Goal: Check status: Check status

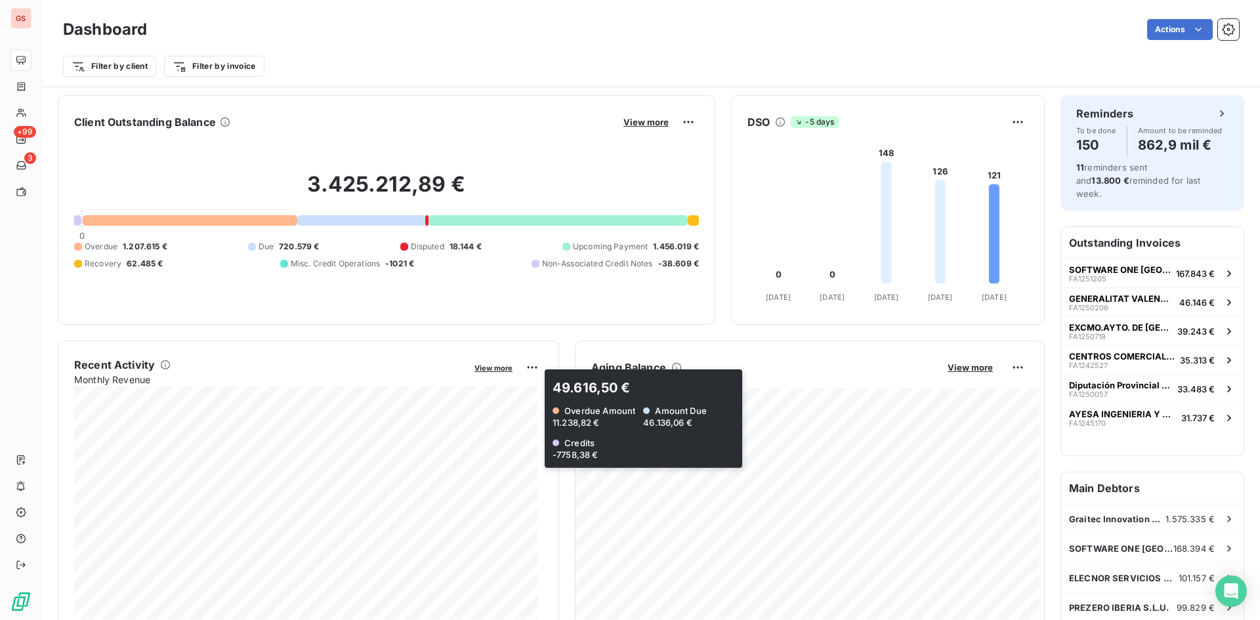
scroll to position [329, 0]
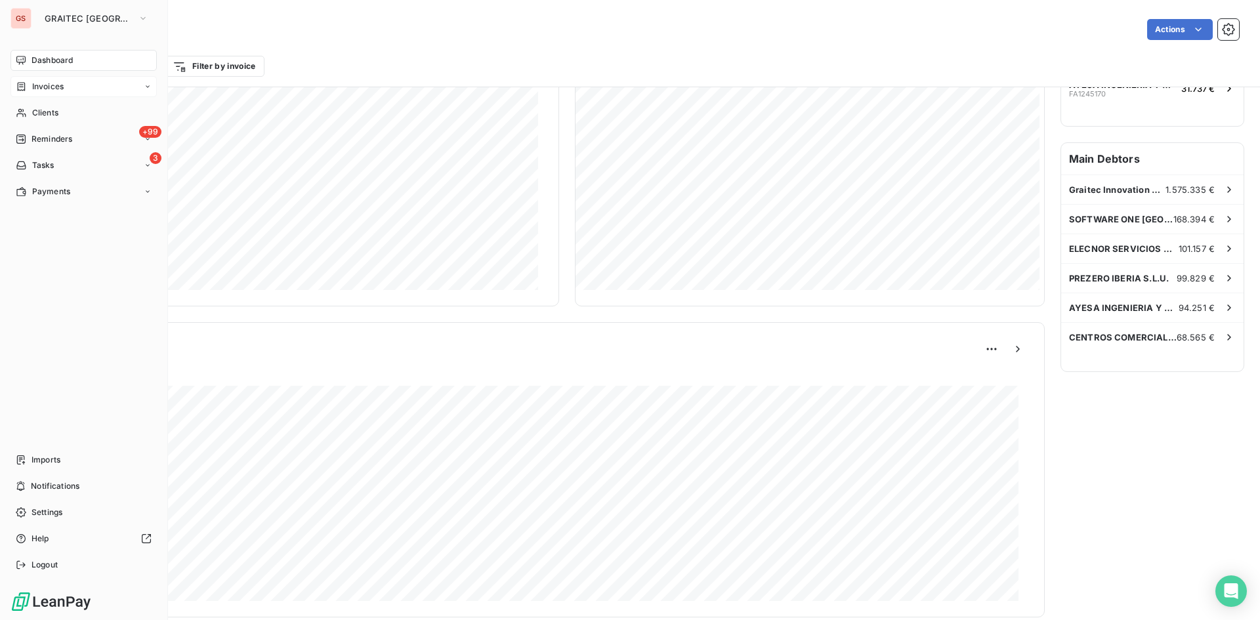
click at [24, 87] on icon at bounding box center [22, 86] width 8 height 9
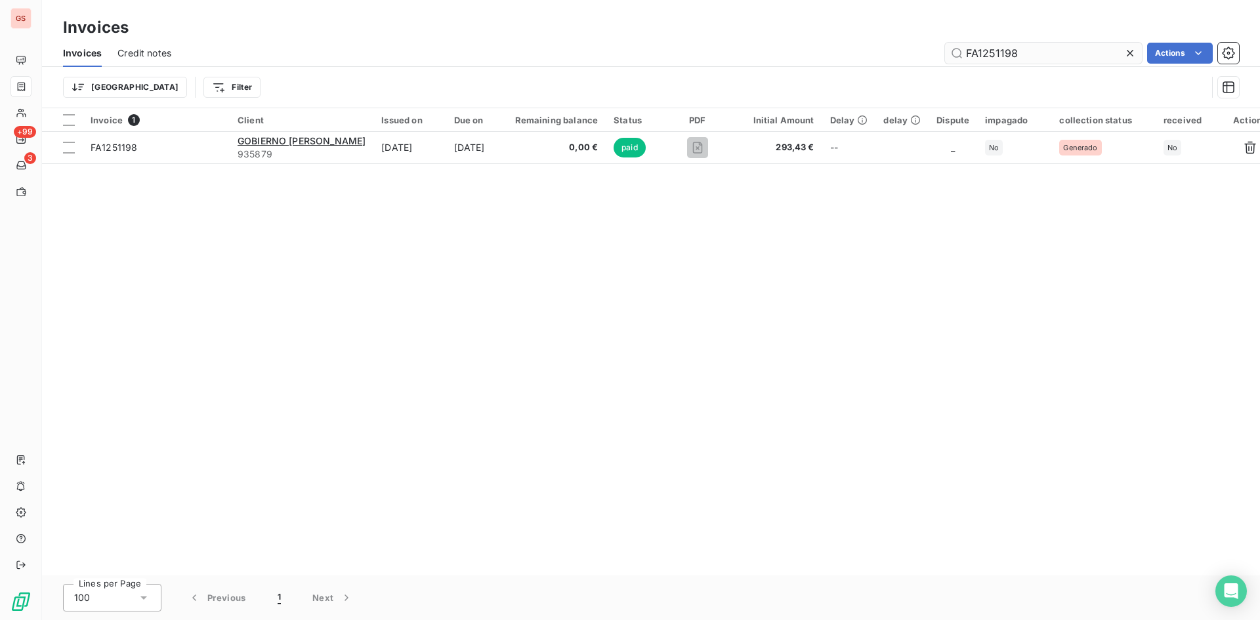
click at [1017, 49] on input "FA1251198" at bounding box center [1043, 53] width 197 height 21
drag, startPoint x: 844, startPoint y: 26, endPoint x: 771, endPoint y: 16, distance: 74.1
click at [771, 16] on div "Invoices Invoices Credit notes FA1251198 Actions Trier Filter" at bounding box center [651, 54] width 1218 height 108
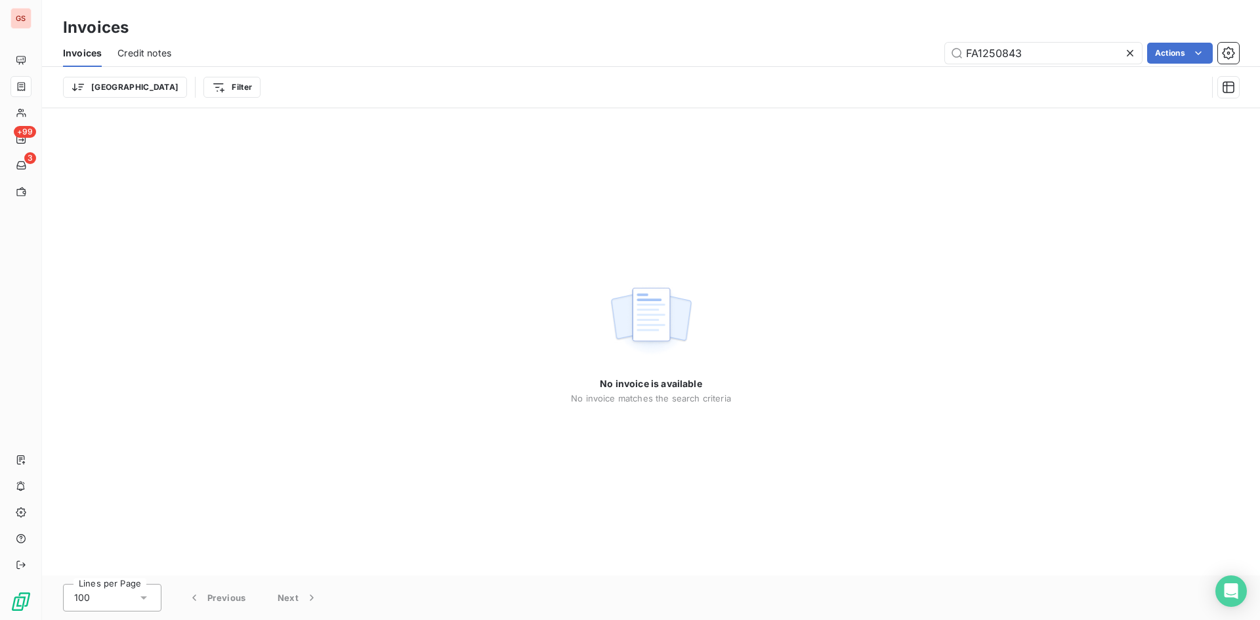
type input "FA1250843"
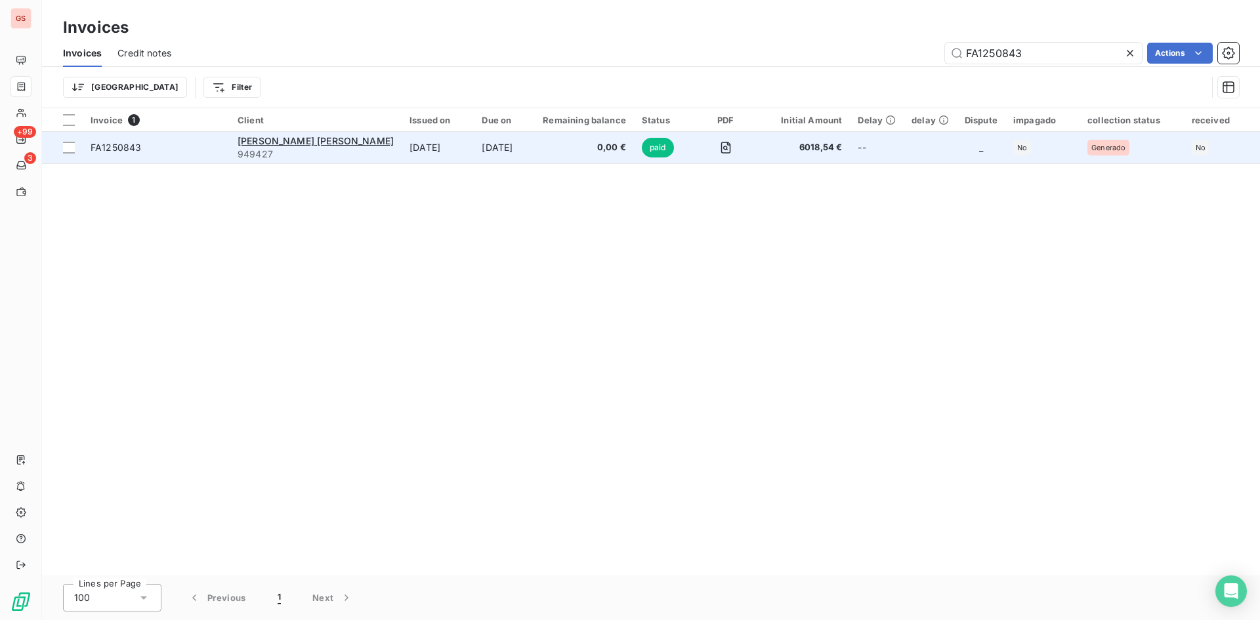
click at [487, 140] on td "[DATE]" at bounding box center [504, 147] width 61 height 31
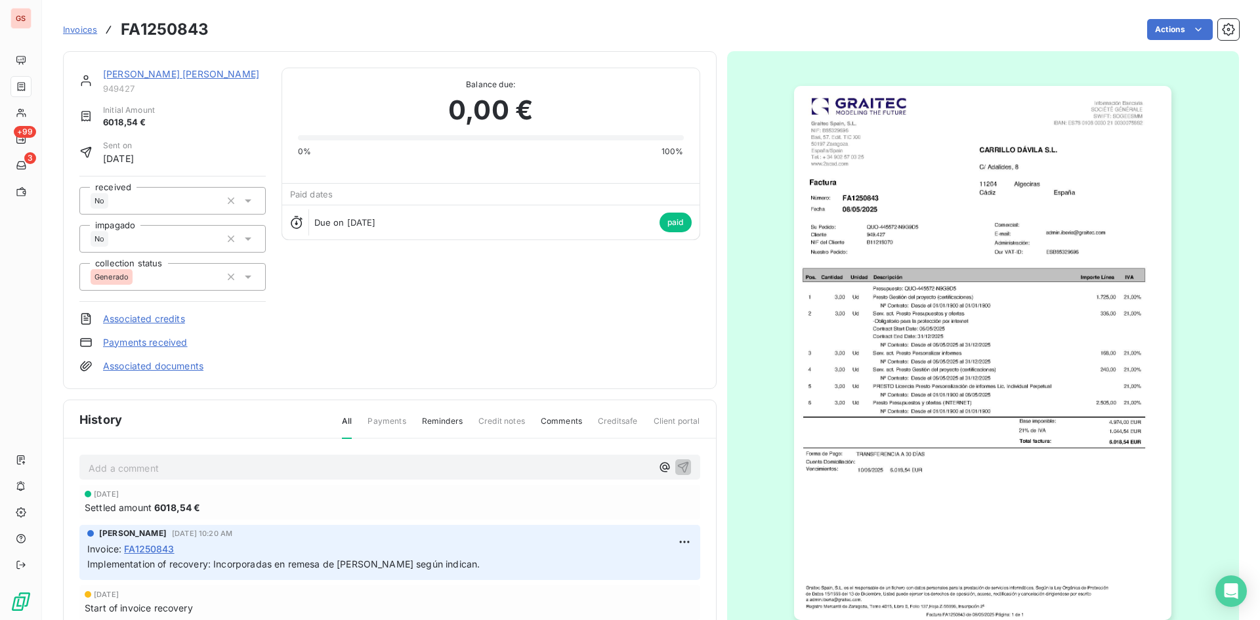
click at [941, 381] on img "button" at bounding box center [982, 353] width 377 height 534
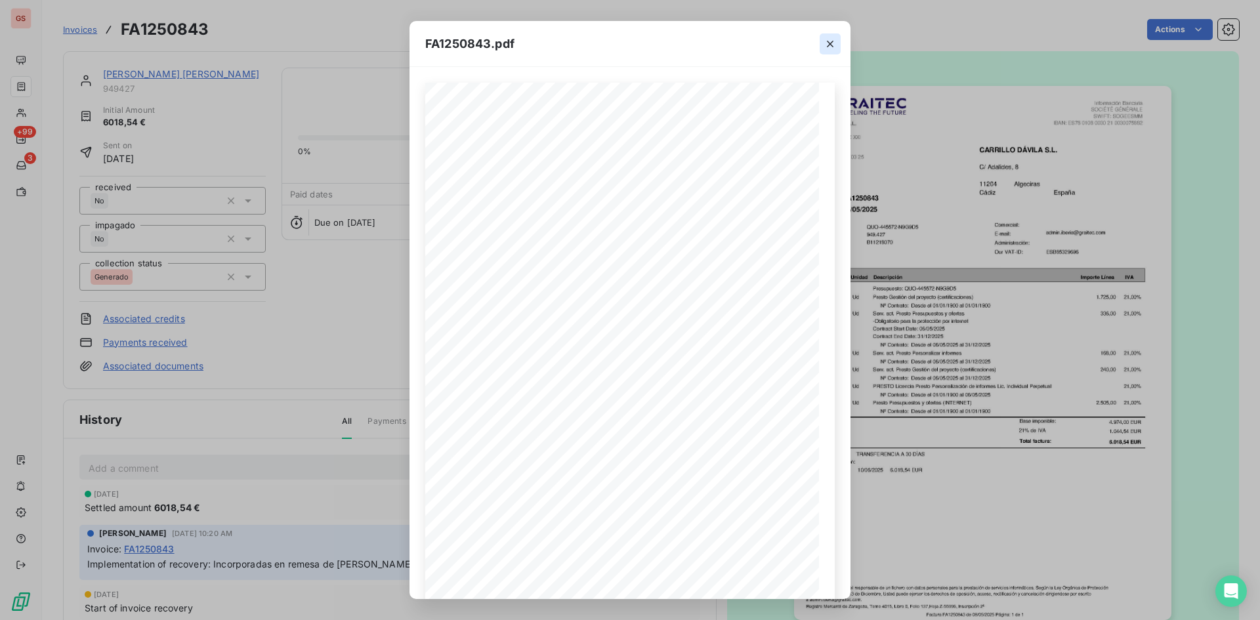
click at [828, 40] on icon "button" at bounding box center [829, 43] width 13 height 13
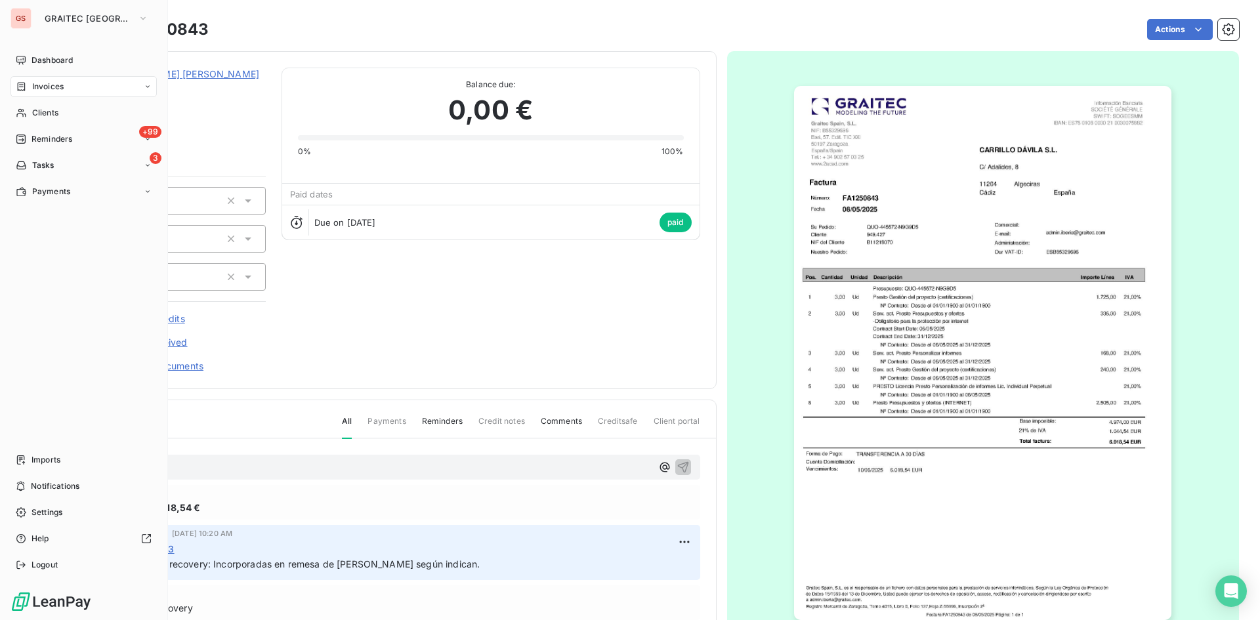
click at [20, 83] on icon at bounding box center [22, 86] width 8 height 9
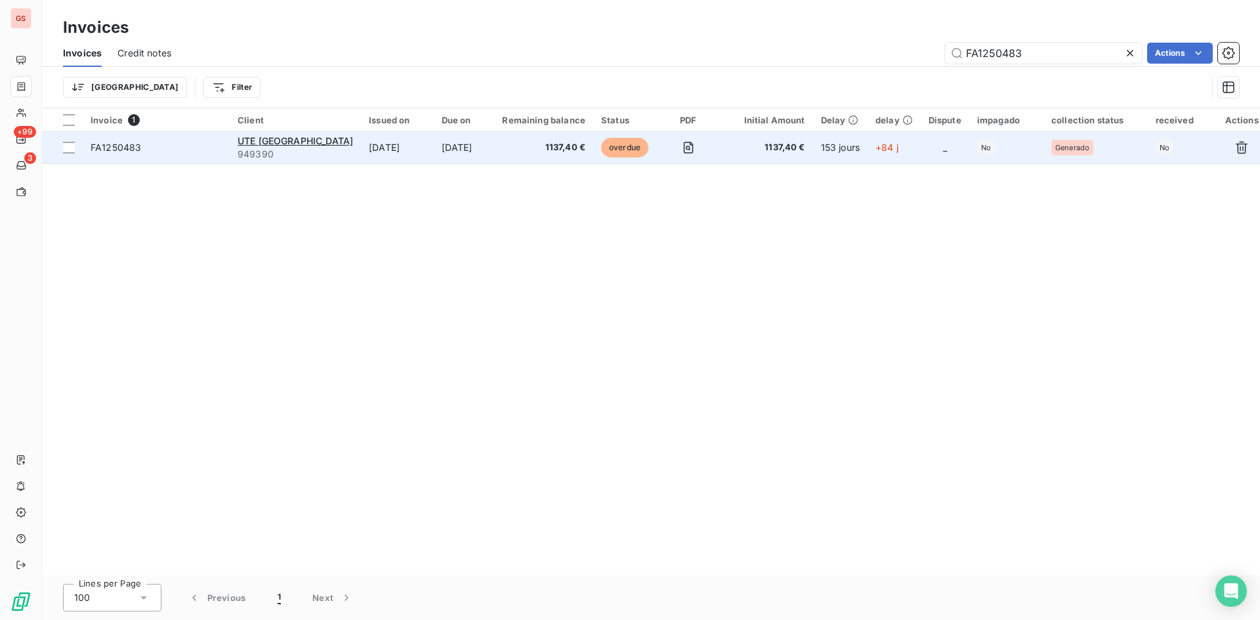
type input "FA1250483"
click at [579, 163] on td "1137,40 €" at bounding box center [543, 147] width 99 height 31
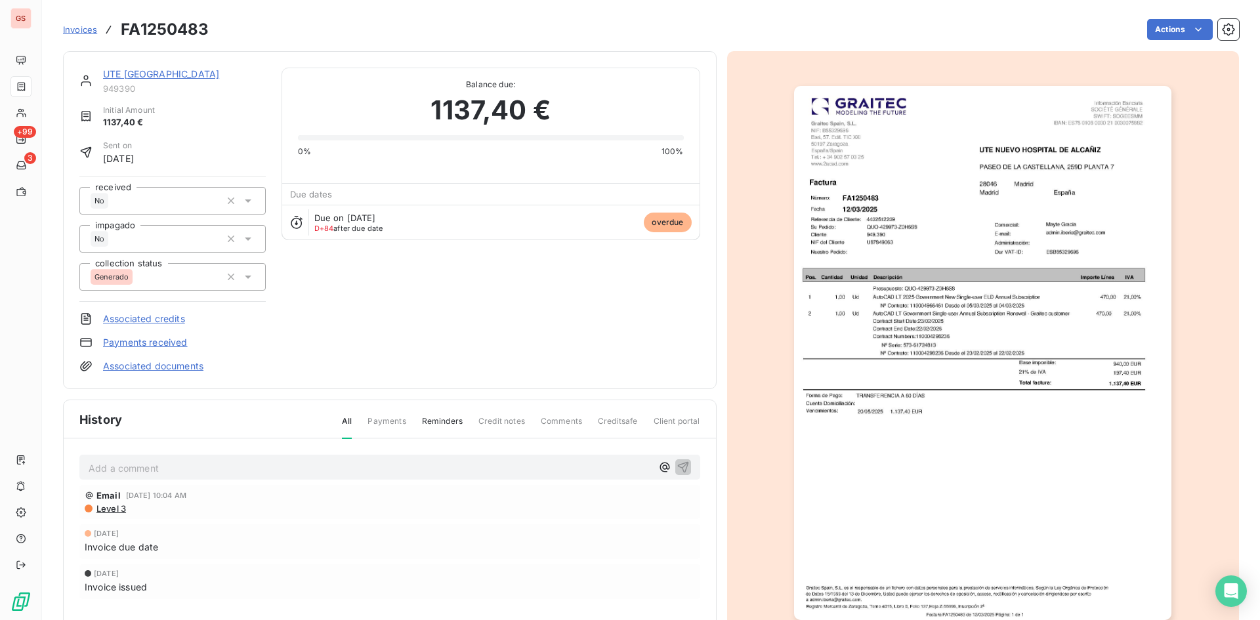
click at [957, 288] on img "button" at bounding box center [982, 353] width 377 height 534
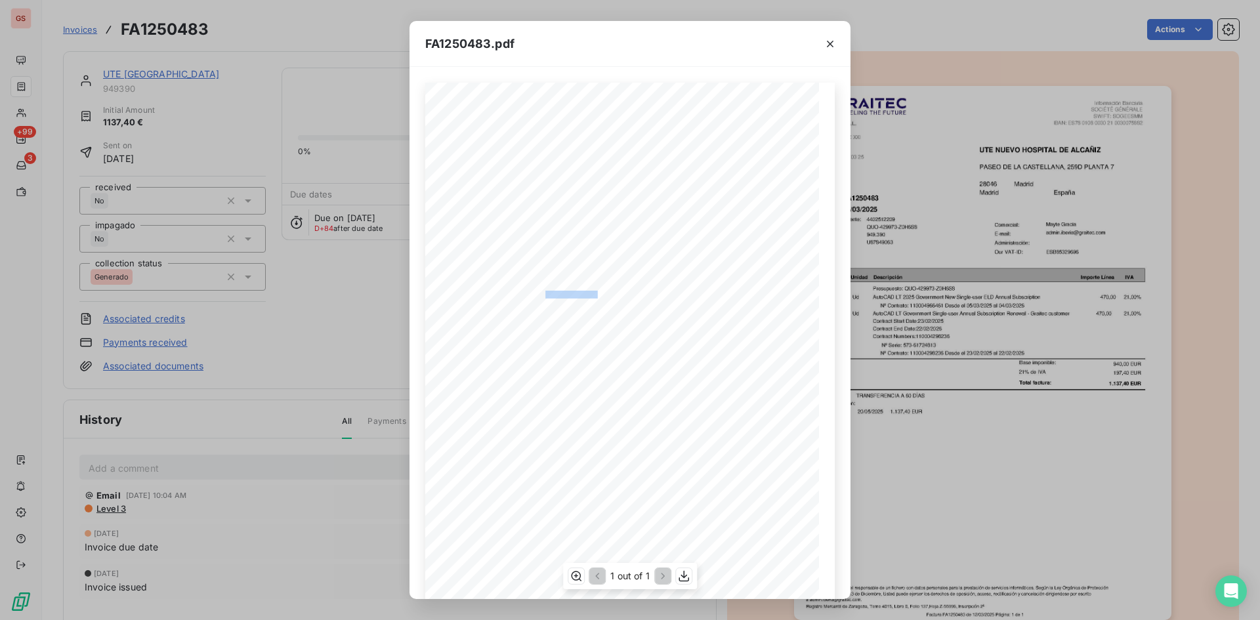
drag, startPoint x: 540, startPoint y: 293, endPoint x: 594, endPoint y: 293, distance: 54.5
click at [594, 293] on span "Presupuesto: QUO-429973-Z0H6S8" at bounding box center [558, 293] width 86 height 5
copy span ": QUO-429973-Z0H6S"
click at [688, 169] on span "[STREET_ADDRESS]" at bounding box center [657, 166] width 61 height 7
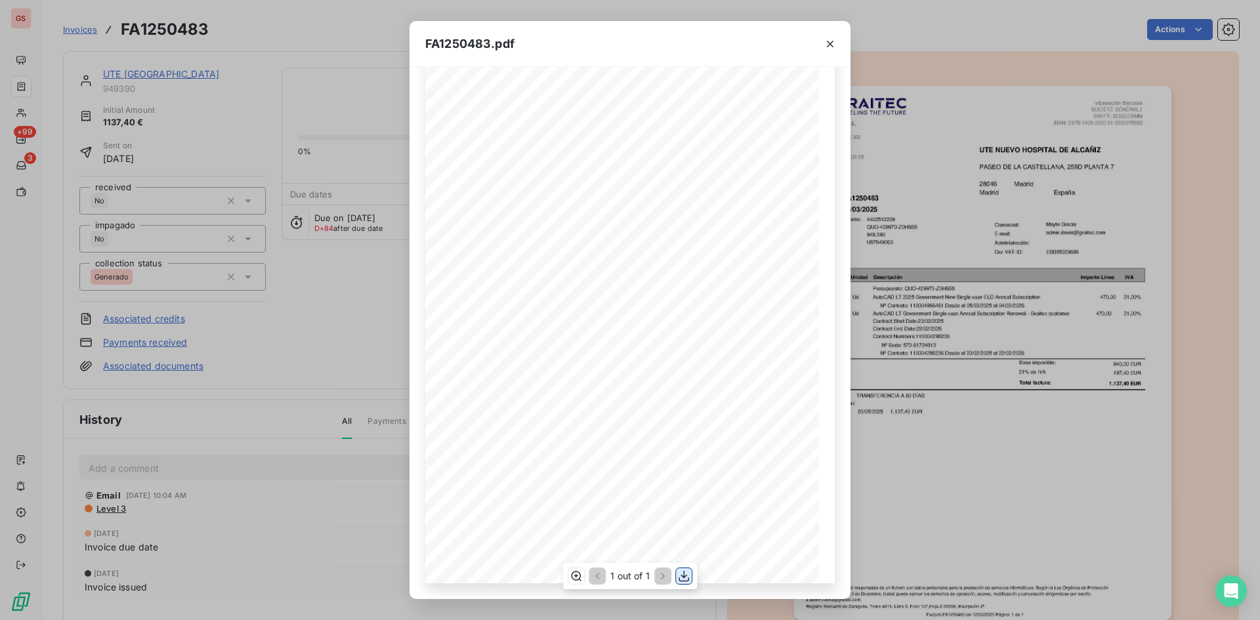
click at [680, 581] on icon "button" at bounding box center [683, 575] width 13 height 13
